Goal: Information Seeking & Learning: Find specific fact

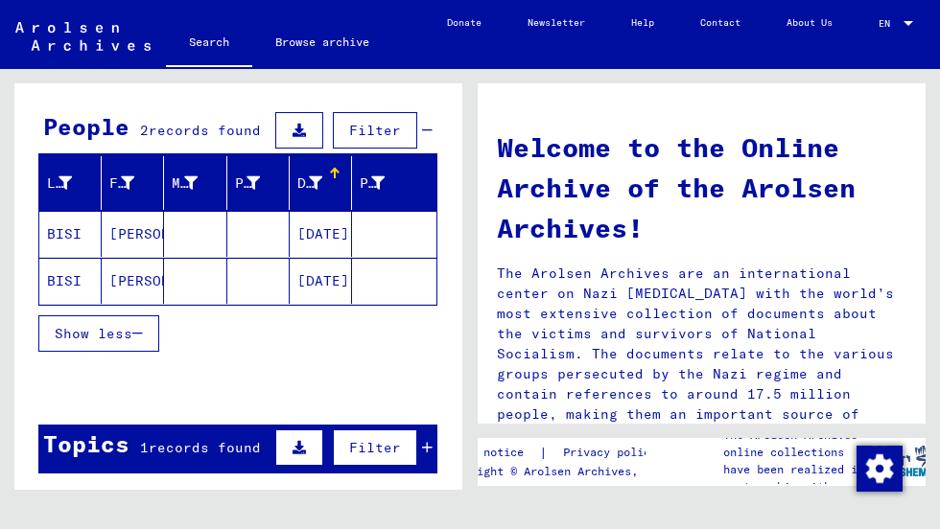
scroll to position [153, 0]
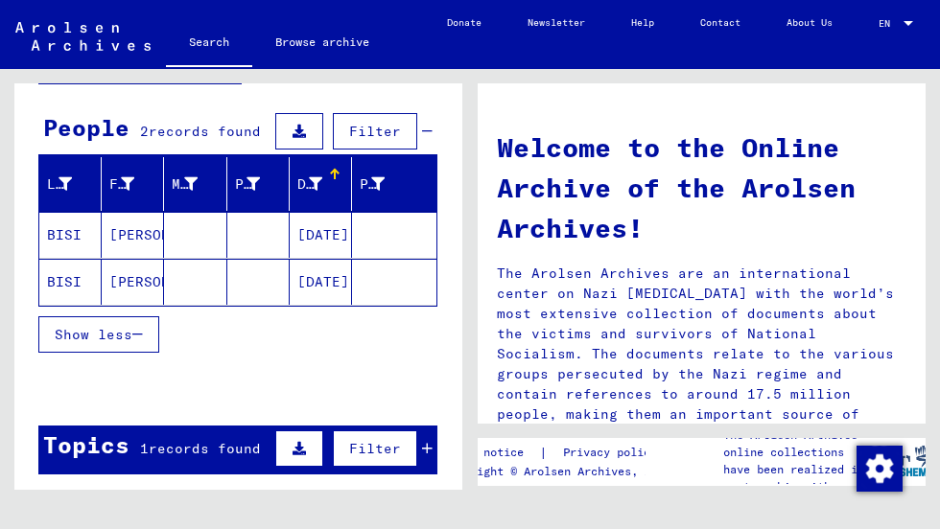
click at [110, 232] on mat-cell "[PERSON_NAME]" at bounding box center [133, 235] width 62 height 46
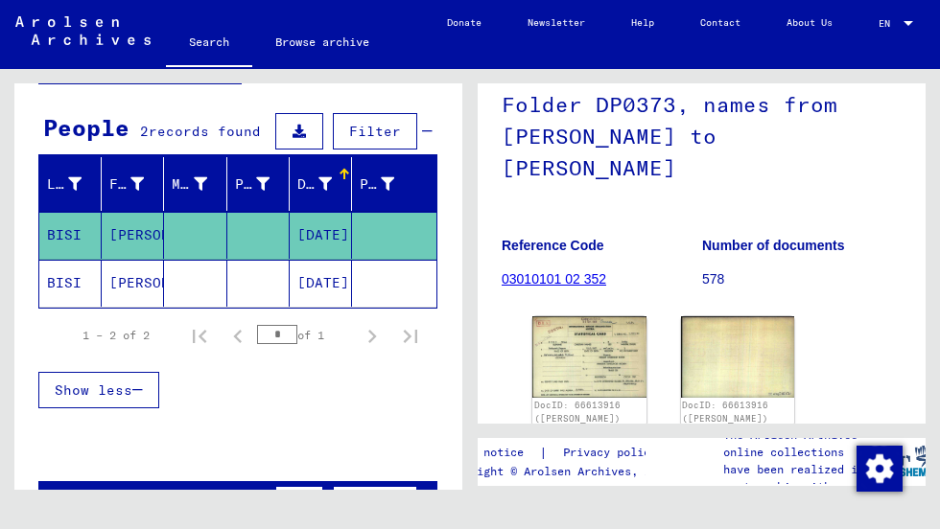
scroll to position [178, 0]
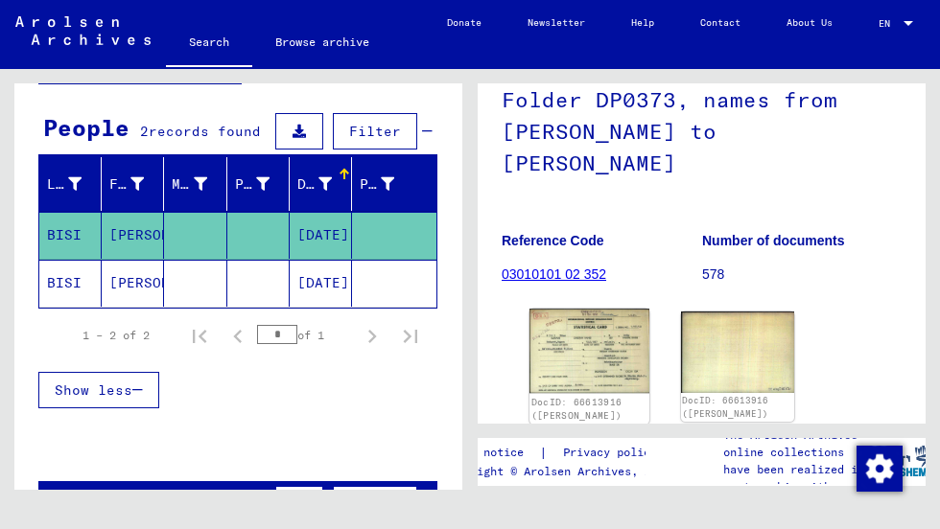
click at [590, 377] on img at bounding box center [588, 351] width 119 height 85
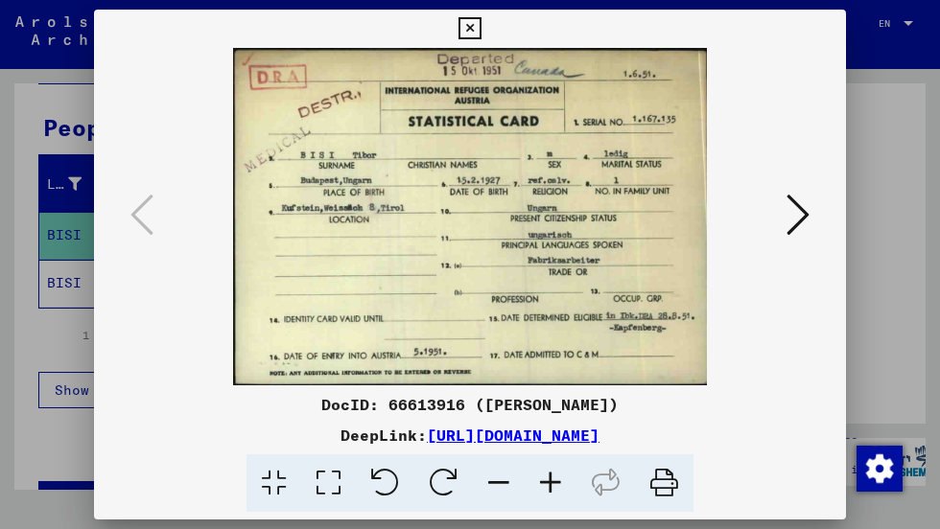
click at [807, 207] on icon at bounding box center [797, 215] width 23 height 46
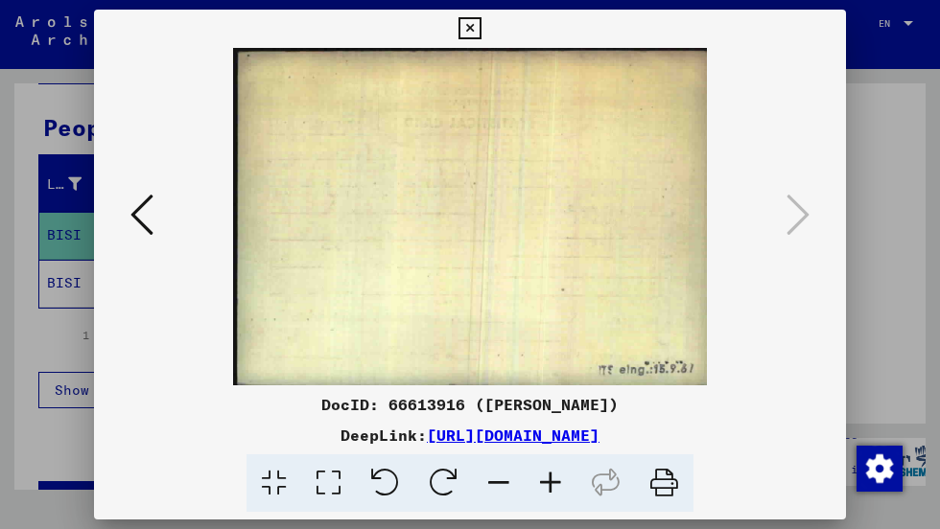
click at [138, 215] on icon at bounding box center [141, 215] width 23 height 46
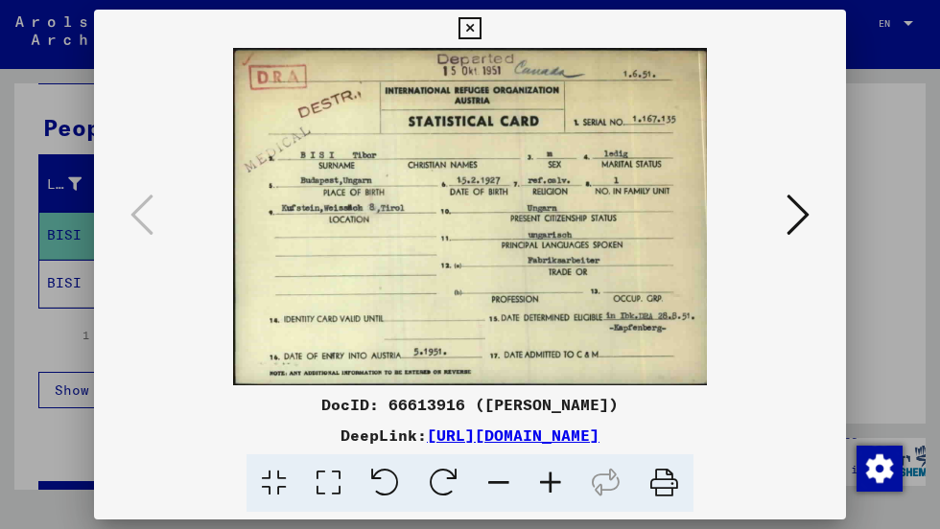
click at [464, 34] on icon at bounding box center [469, 28] width 22 height 23
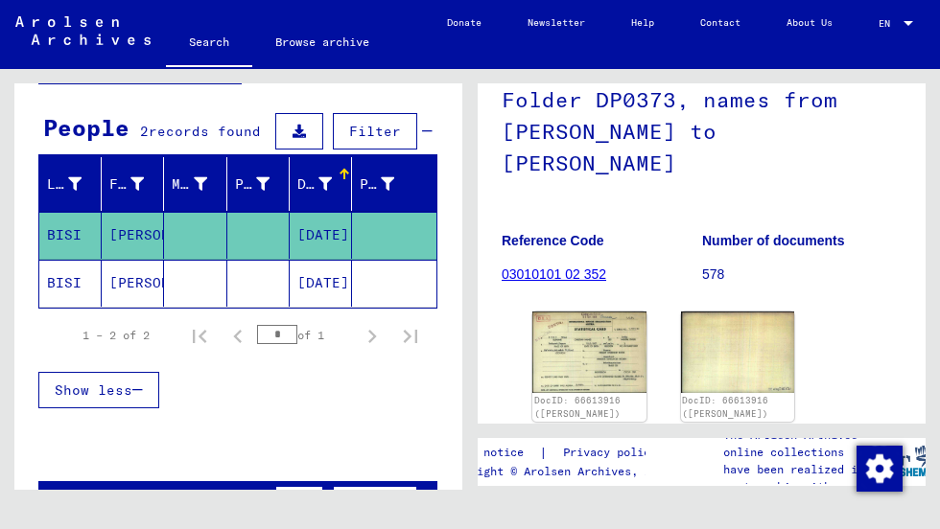
click at [143, 278] on mat-cell "[PERSON_NAME]" at bounding box center [133, 283] width 62 height 47
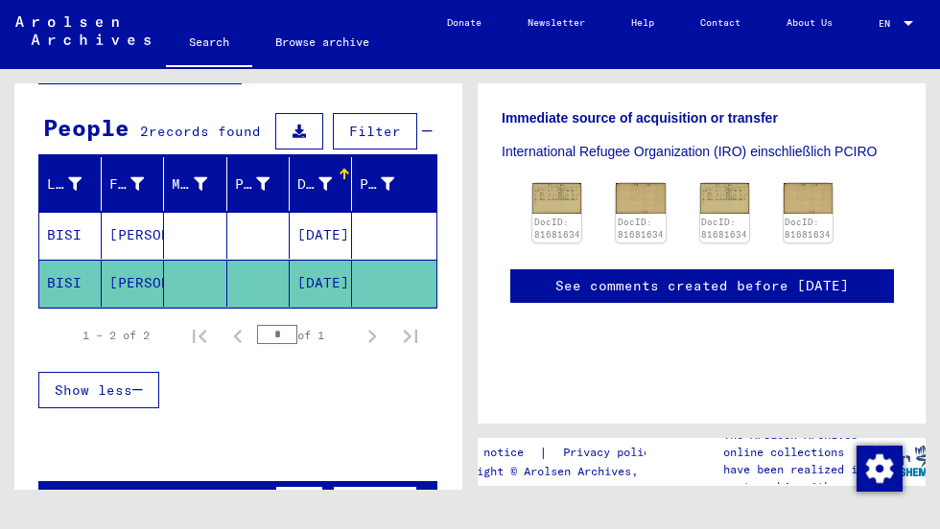
scroll to position [601, 0]
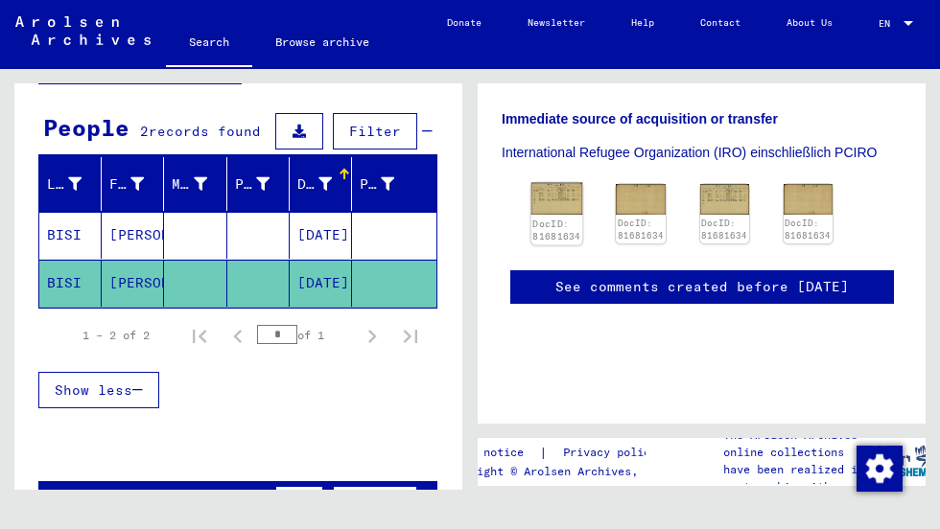
click at [558, 218] on link "DocID: 81681634" at bounding box center [556, 230] width 48 height 25
